Goal: Find specific page/section: Find specific page/section

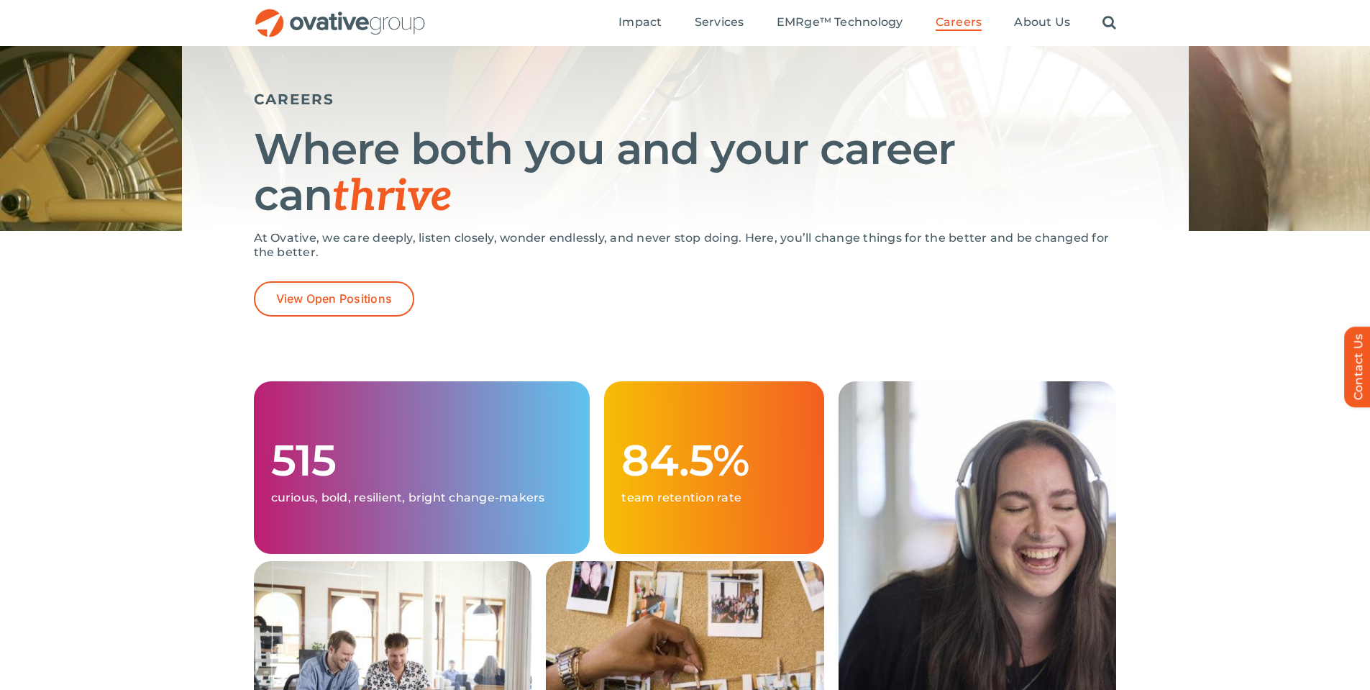
scroll to position [144, 0]
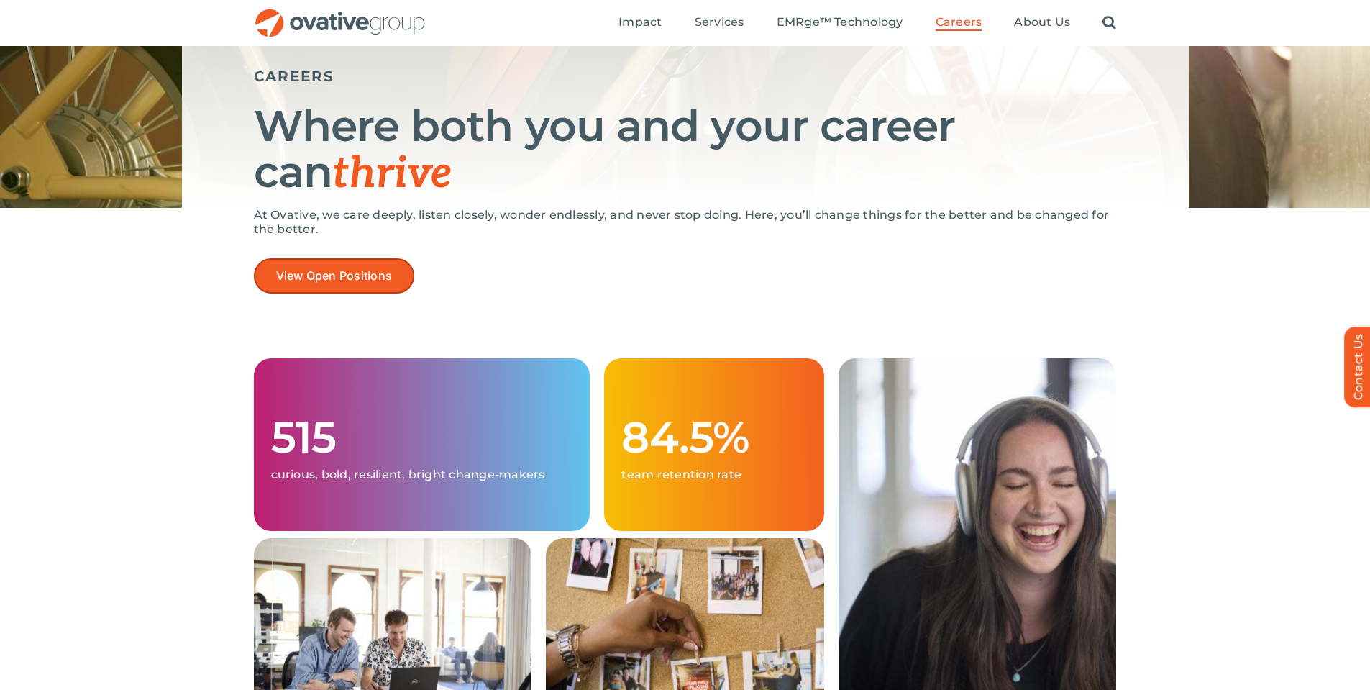
click at [329, 263] on link "View Open Positions" at bounding box center [334, 275] width 161 height 35
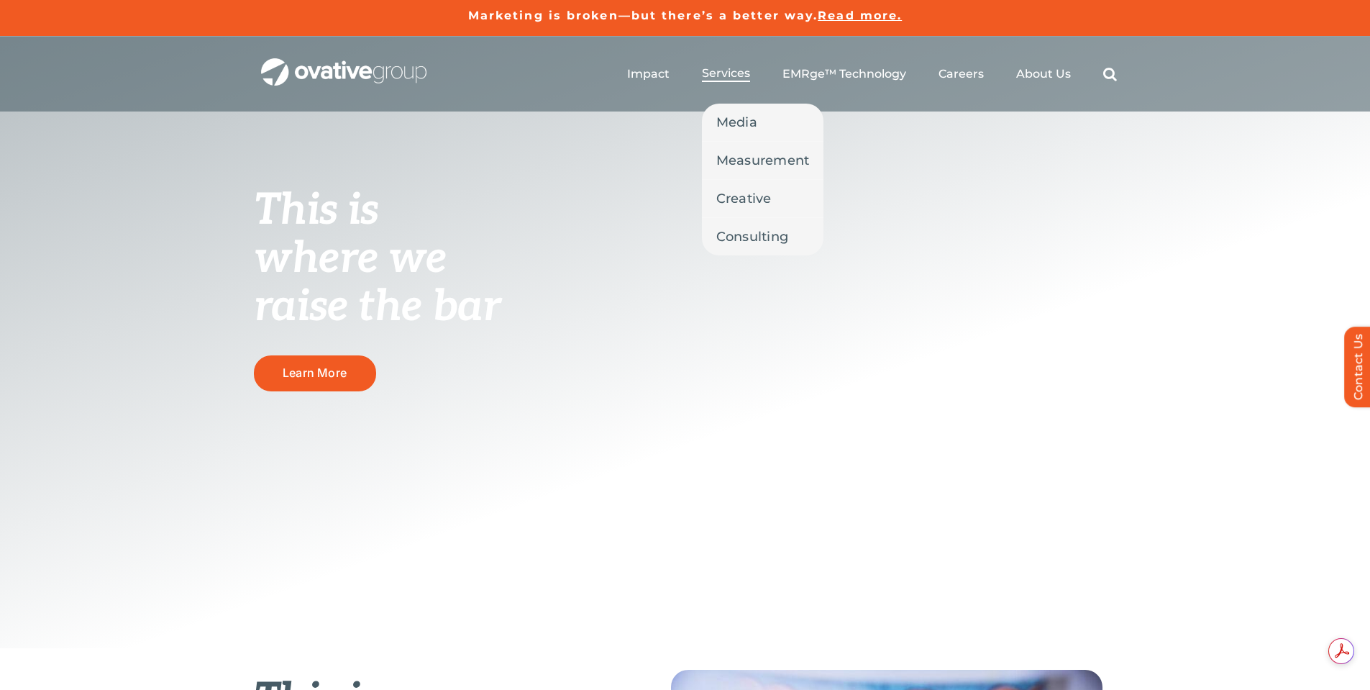
click at [721, 78] on span "Services" at bounding box center [726, 73] width 48 height 14
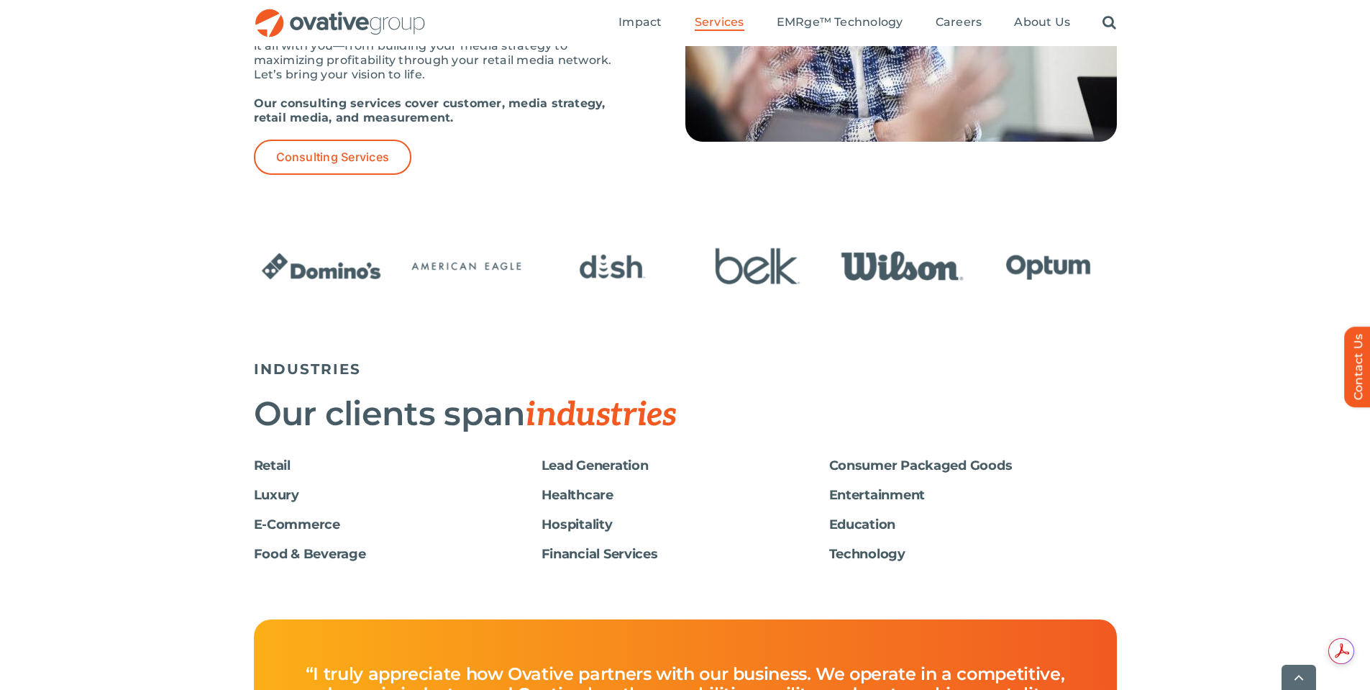
click at [265, 491] on h6 "Luxury" at bounding box center [398, 495] width 288 height 15
click at [265, 497] on h6 "Luxury" at bounding box center [398, 495] width 288 height 15
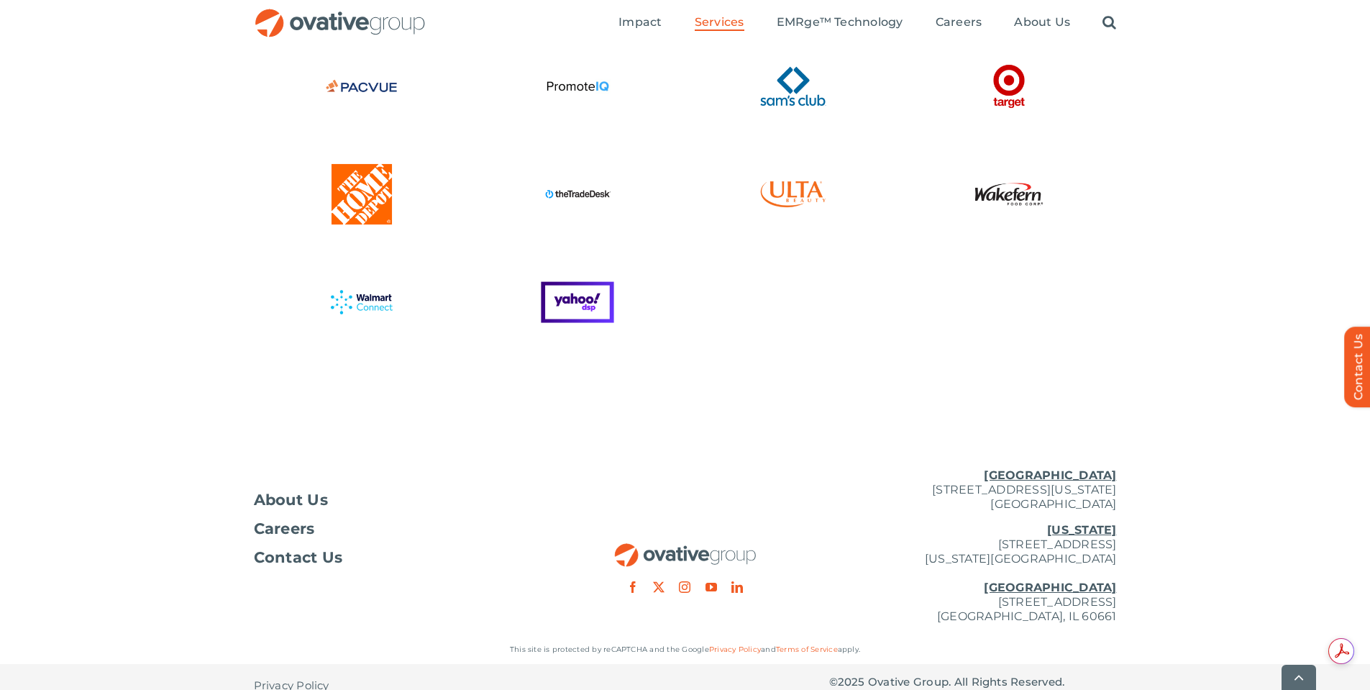
scroll to position [3844, 0]
